Goal: Information Seeking & Learning: Check status

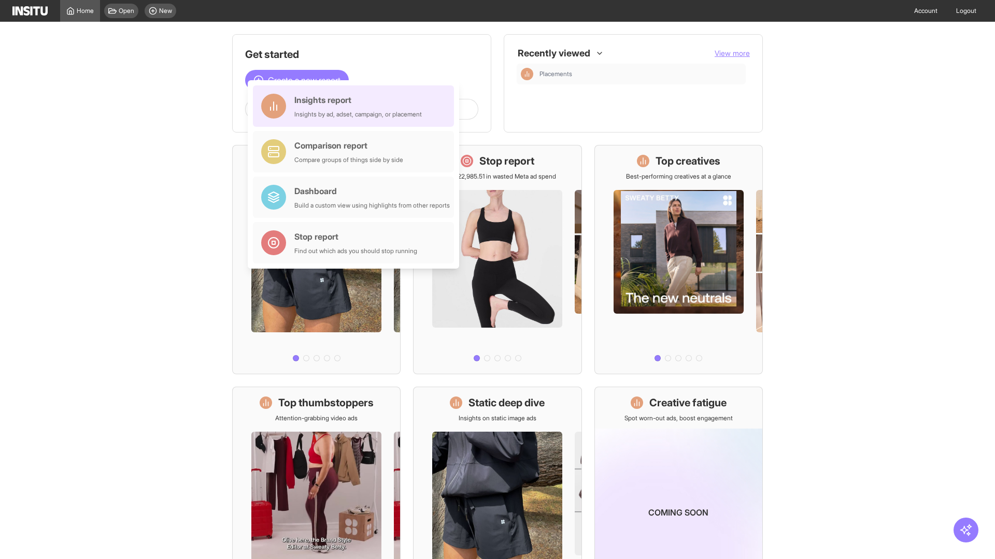
click at [356, 106] on div "Insights report Insights by ad, adset, campaign, or placement" at bounding box center [357, 106] width 127 height 25
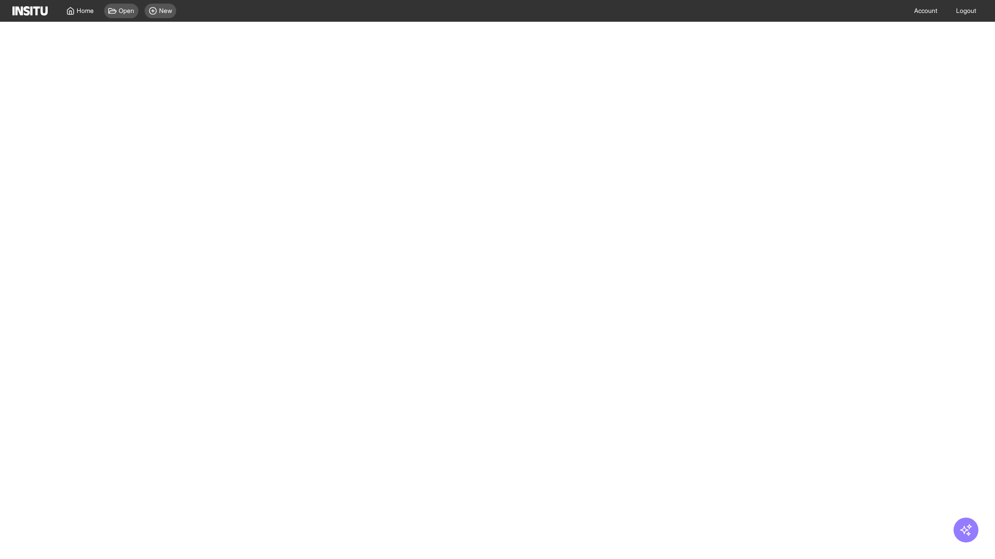
select select "**"
